Goal: Information Seeking & Learning: Check status

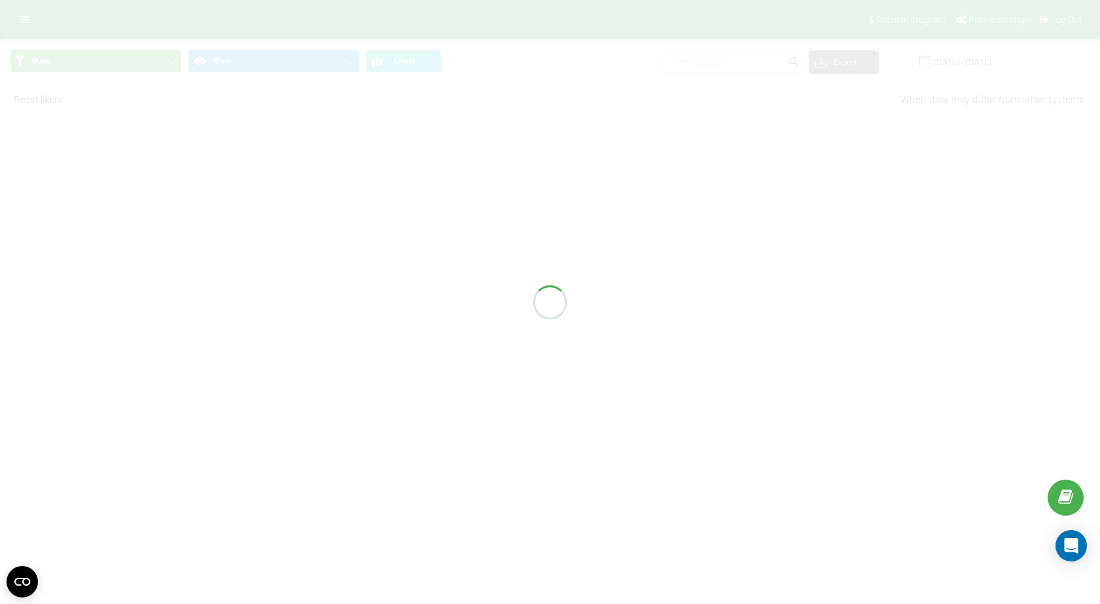
click at [712, 63] on div at bounding box center [550, 302] width 1100 height 604
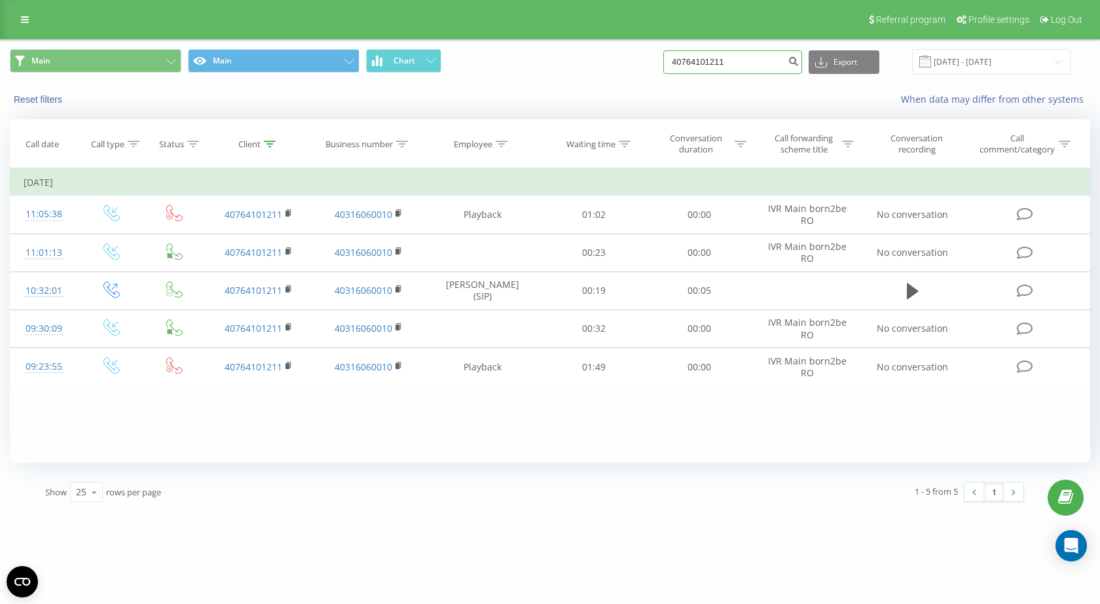
click at [712, 63] on input "40764101211" at bounding box center [732, 62] width 139 height 24
paste input "0761603584"
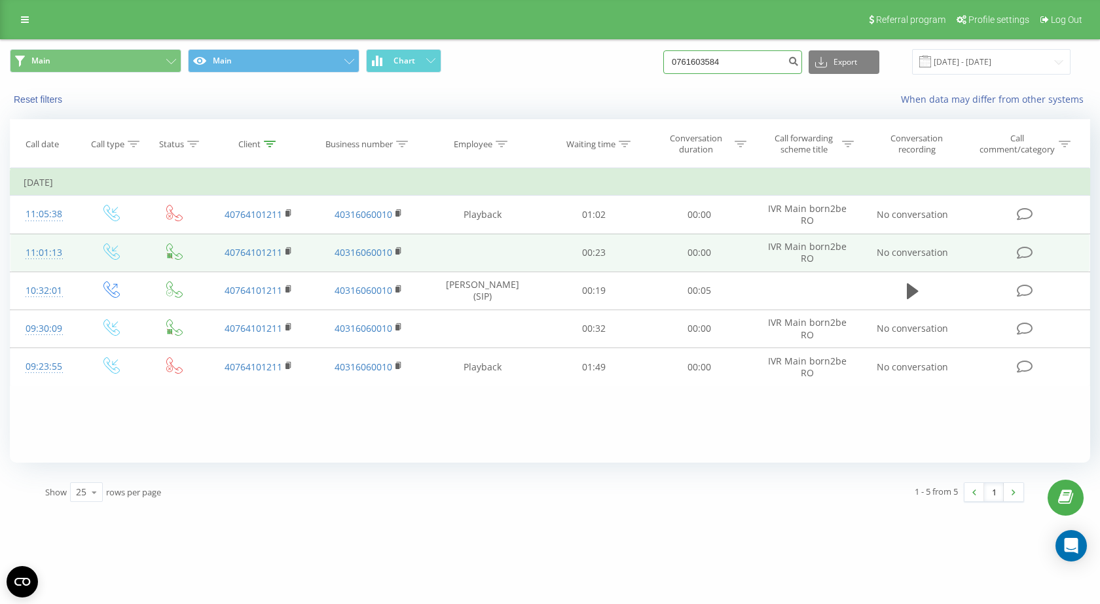
type input "0761603584"
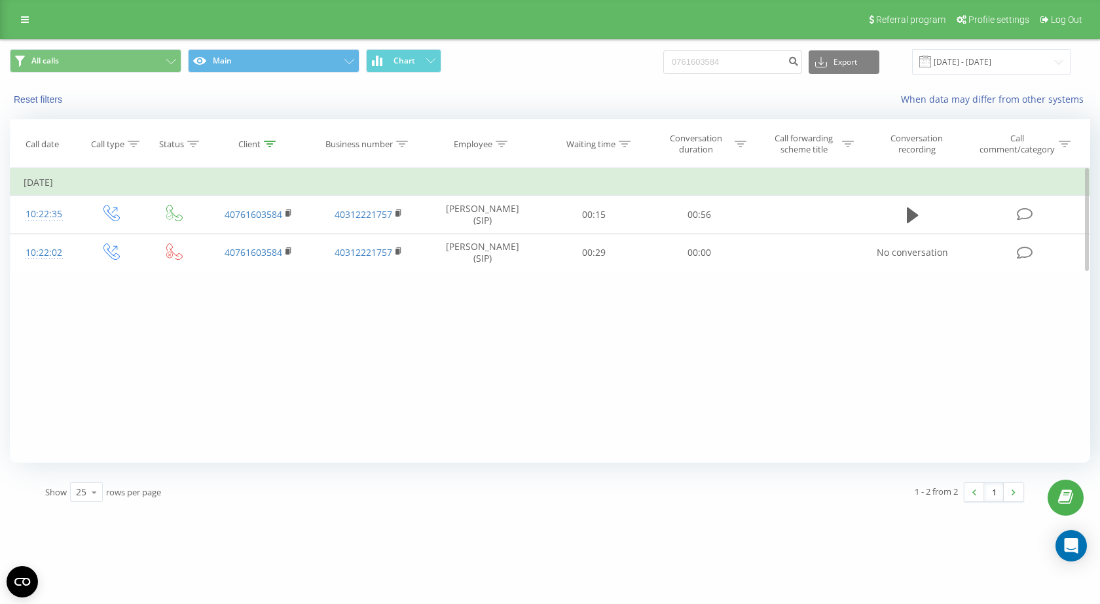
drag, startPoint x: 915, startPoint y: 210, endPoint x: 48, endPoint y: 297, distance: 870.6
click at [915, 210] on icon at bounding box center [913, 215] width 12 height 18
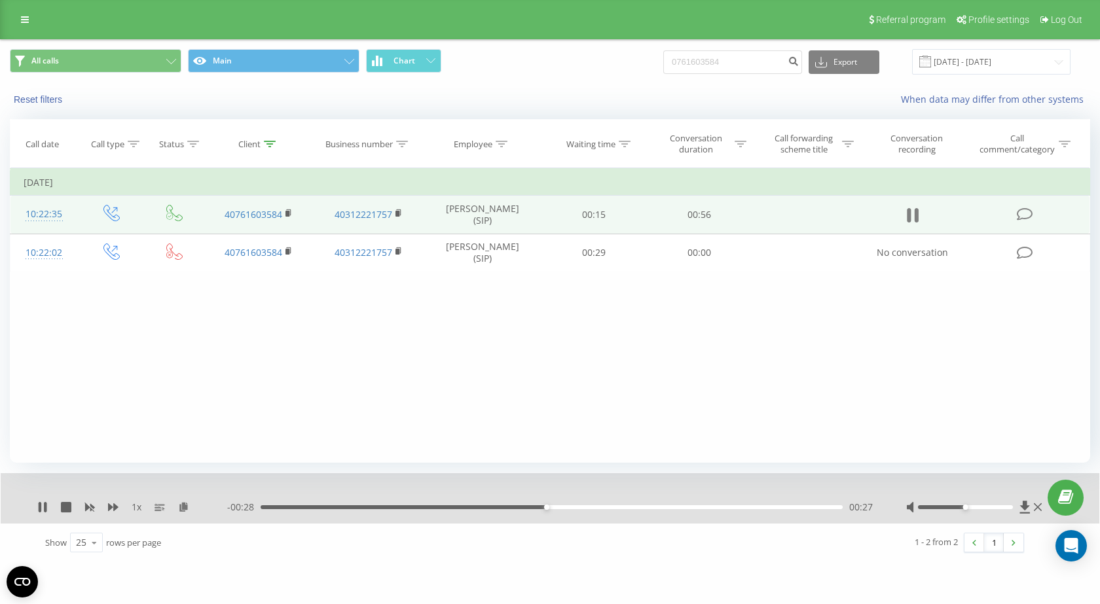
click at [913, 215] on icon at bounding box center [913, 215] width 12 height 18
click at [711, 58] on input "0761603584" at bounding box center [732, 62] width 139 height 24
paste input "21525304"
type input "0721525304"
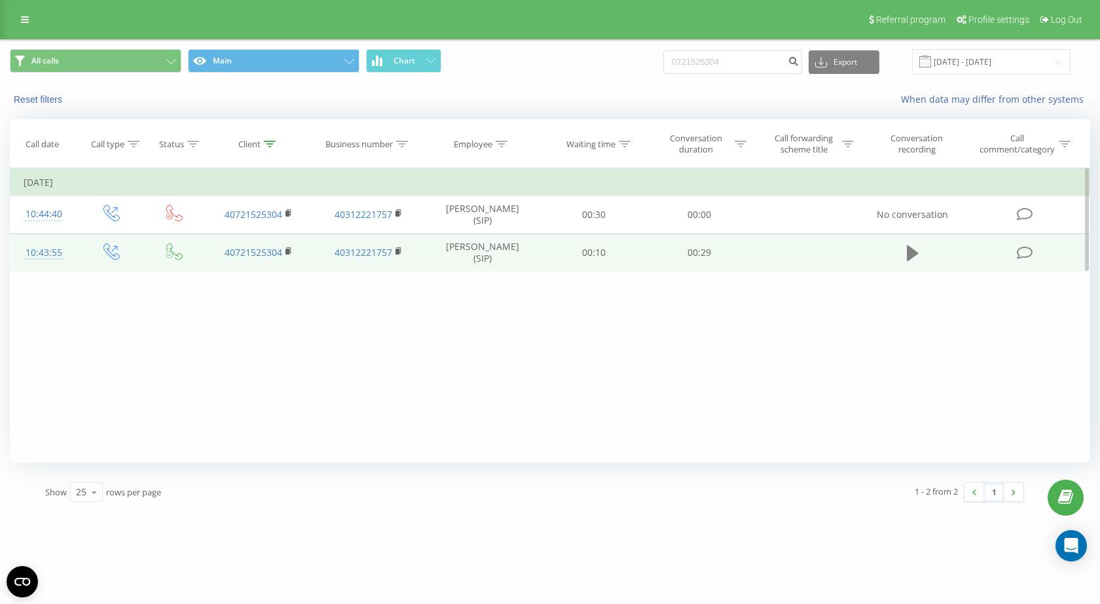
click at [912, 256] on icon at bounding box center [913, 254] width 12 height 16
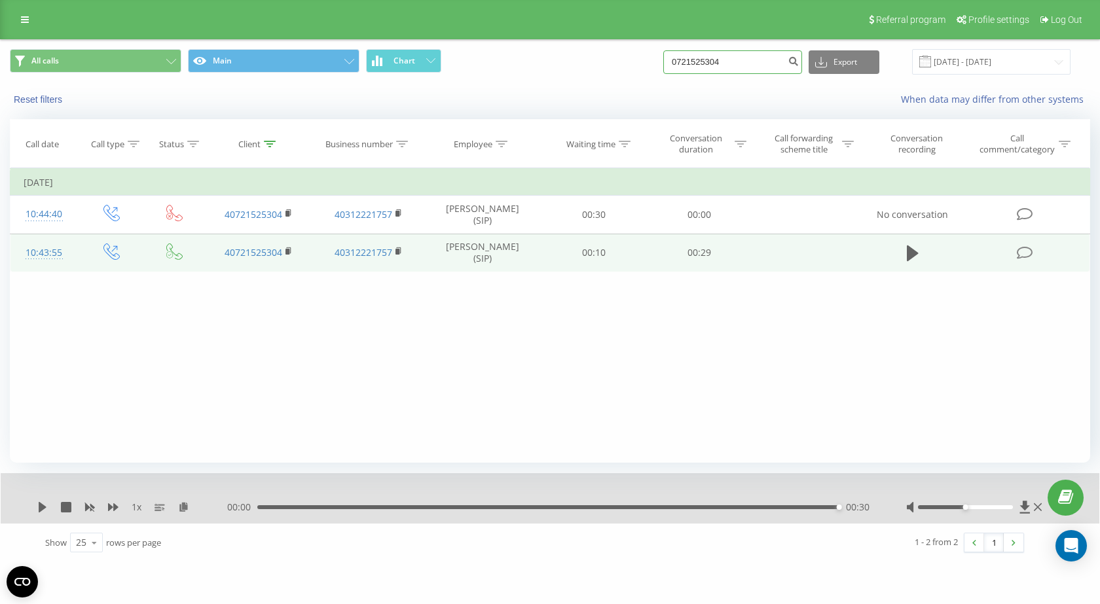
click at [718, 56] on input "0721525304" at bounding box center [732, 62] width 139 height 24
paste input "40755835572"
click at [686, 57] on input "40755835572" at bounding box center [732, 62] width 139 height 24
type input "0755835572"
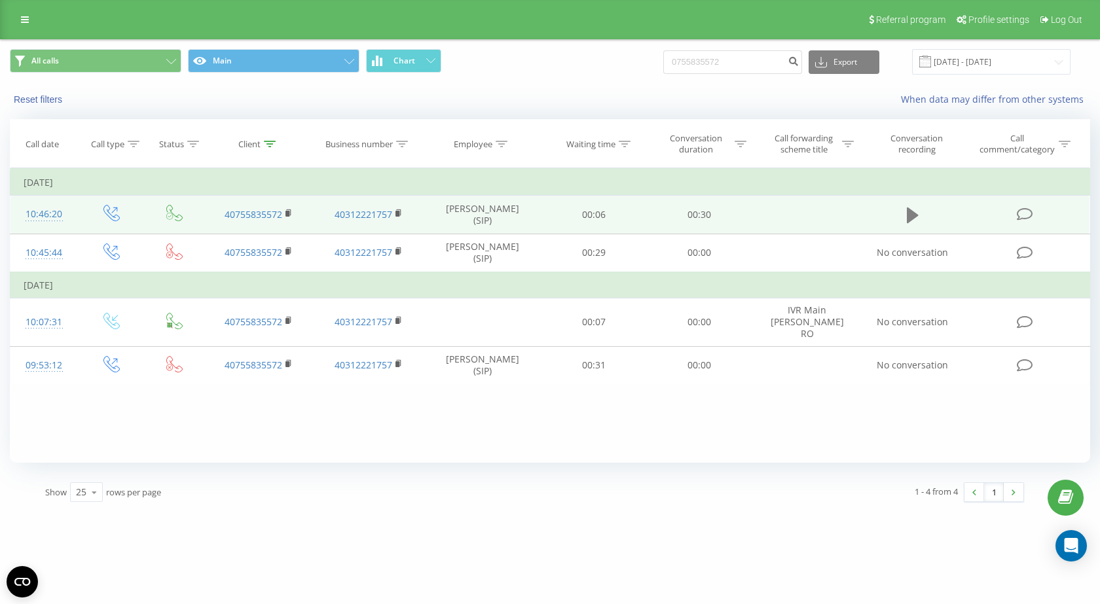
click at [917, 208] on icon at bounding box center [913, 215] width 12 height 18
